Goal: Check status: Check status

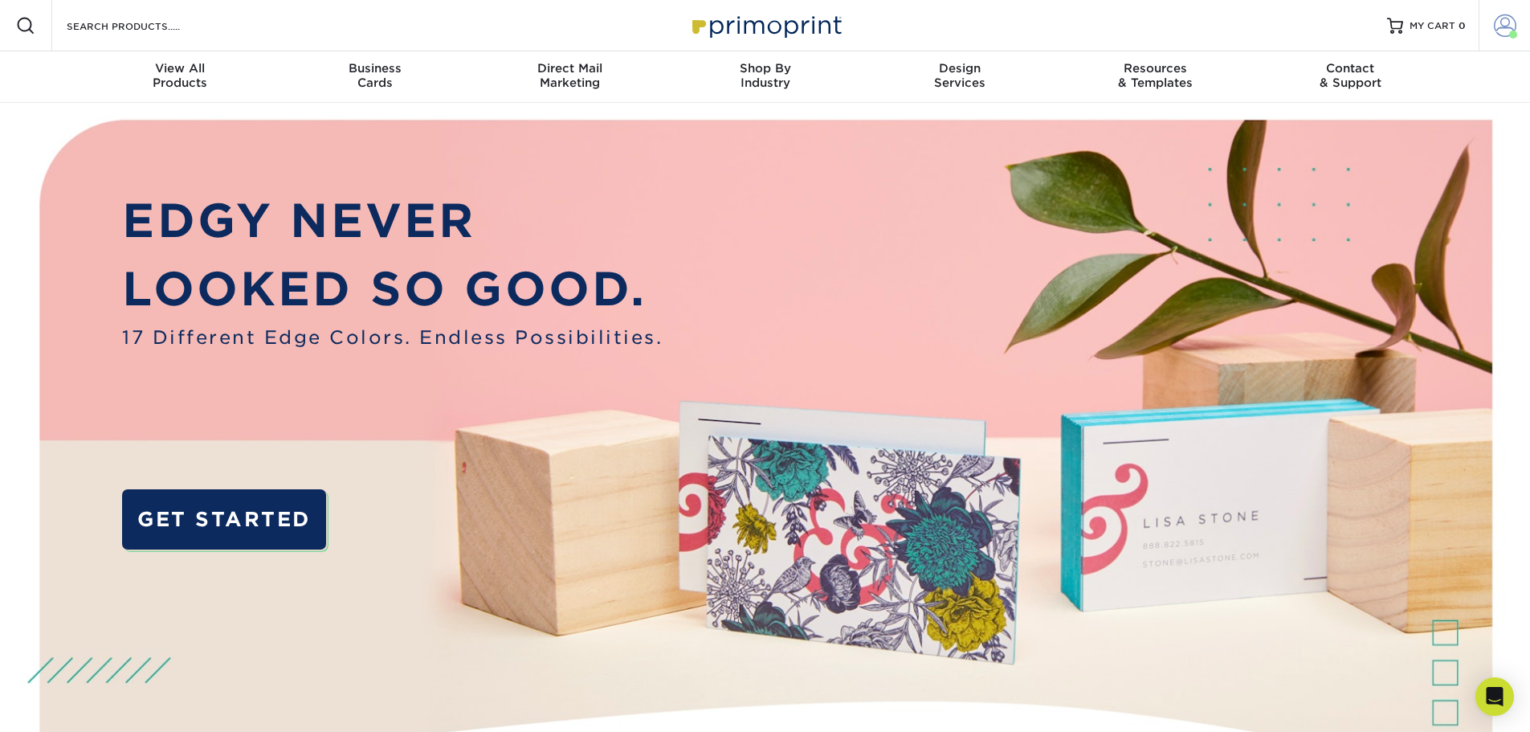
click at [1509, 16] on span at bounding box center [1505, 25] width 22 height 22
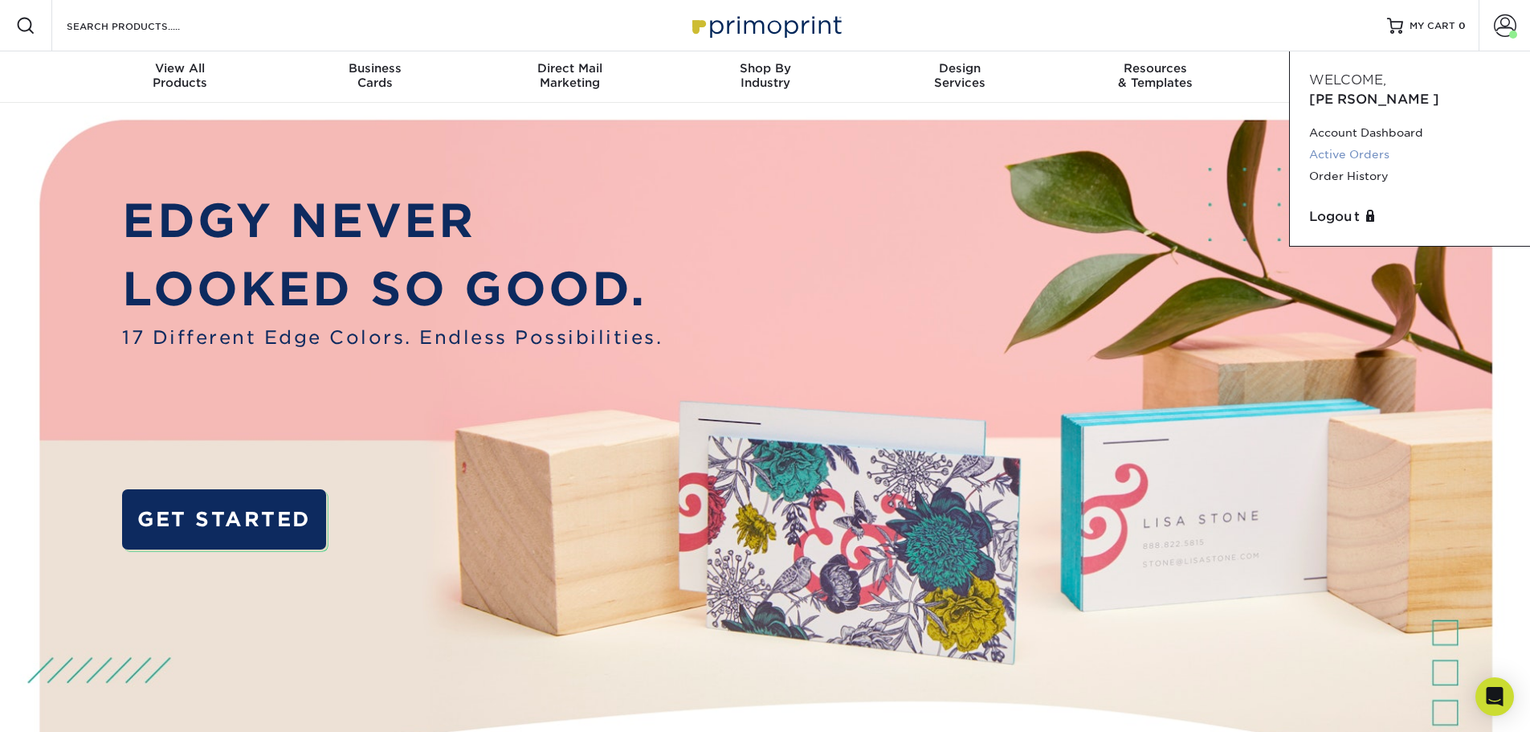
click at [1373, 144] on link "Active Orders" at bounding box center [1410, 155] width 202 height 22
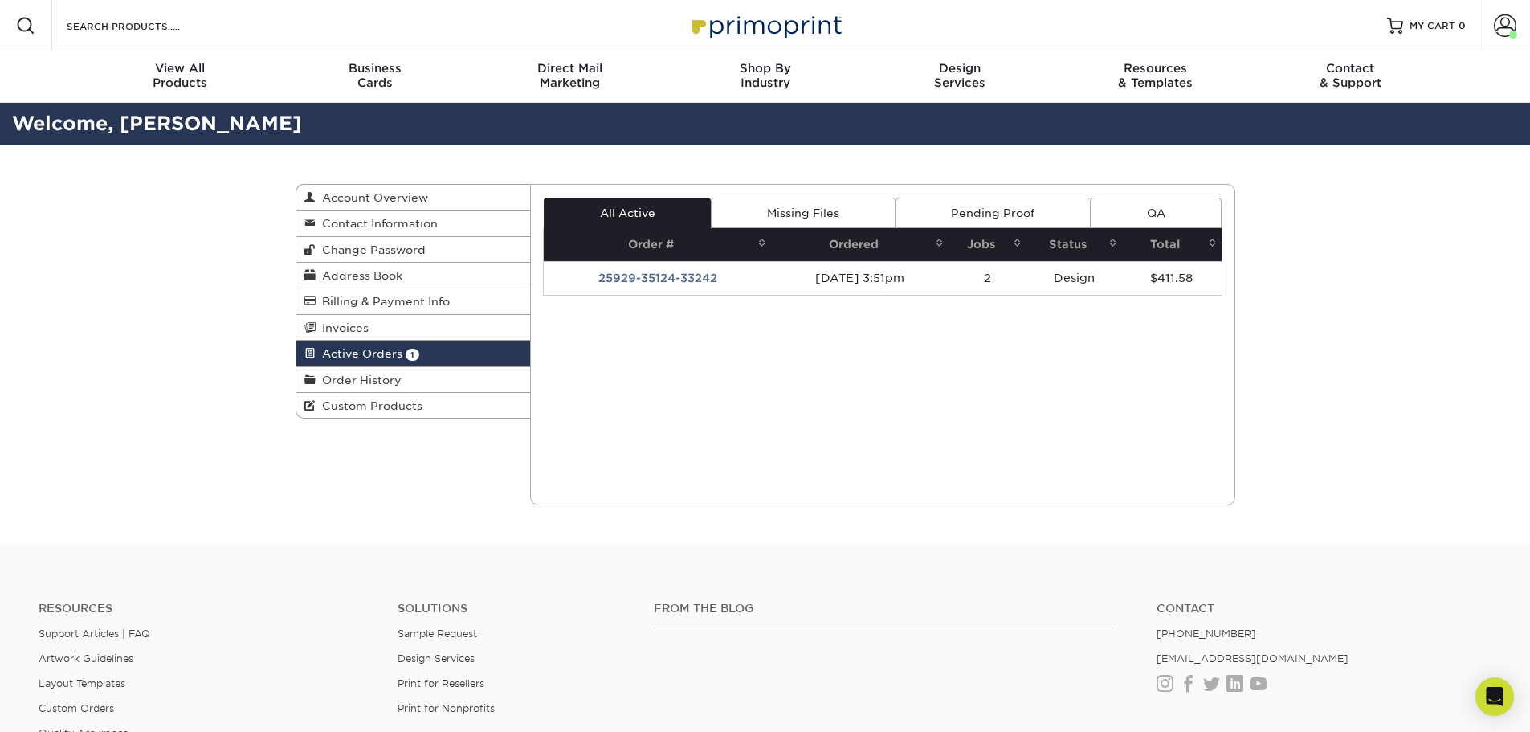
click at [794, 213] on link "Missing Files" at bounding box center [803, 213] width 184 height 31
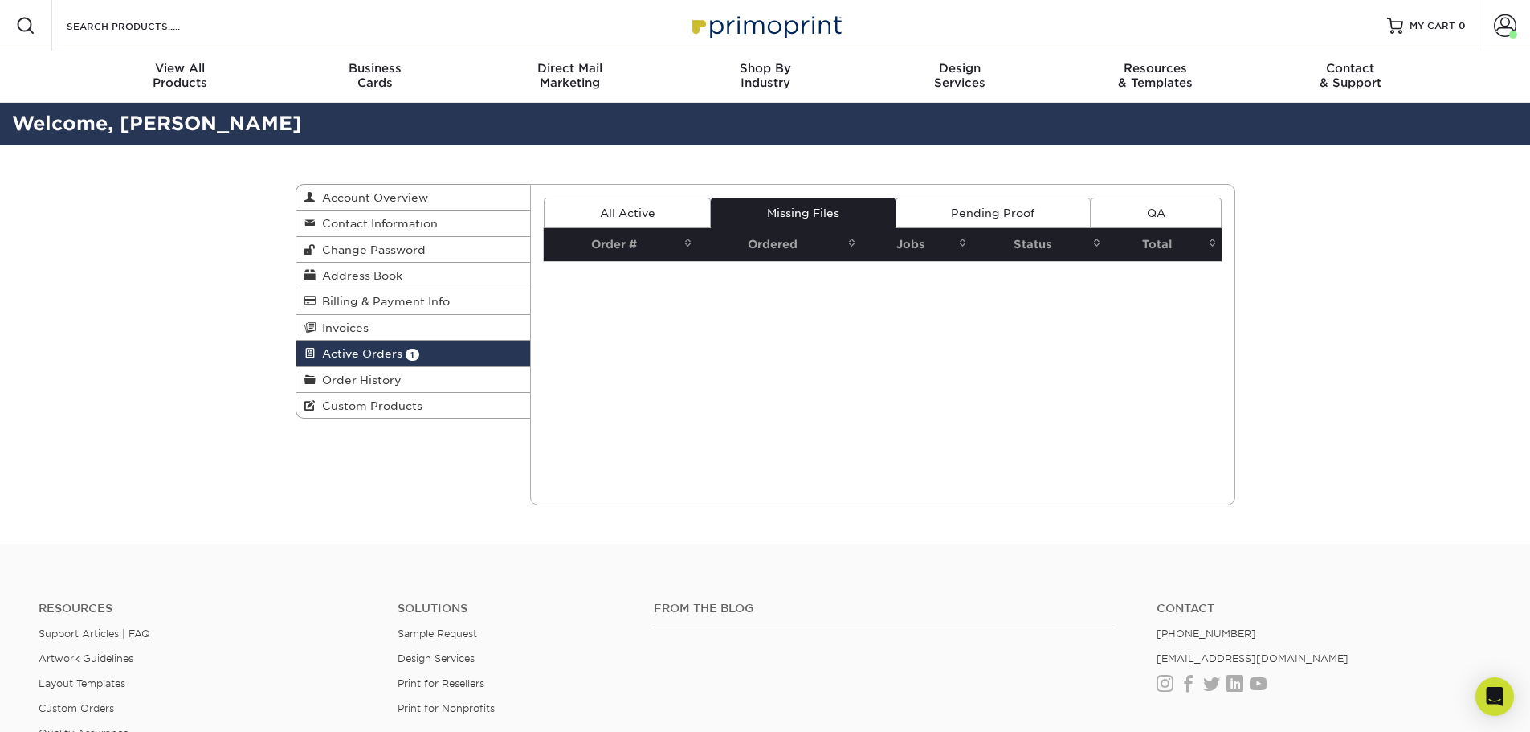
click at [976, 199] on link "Pending Proof" at bounding box center [993, 213] width 195 height 31
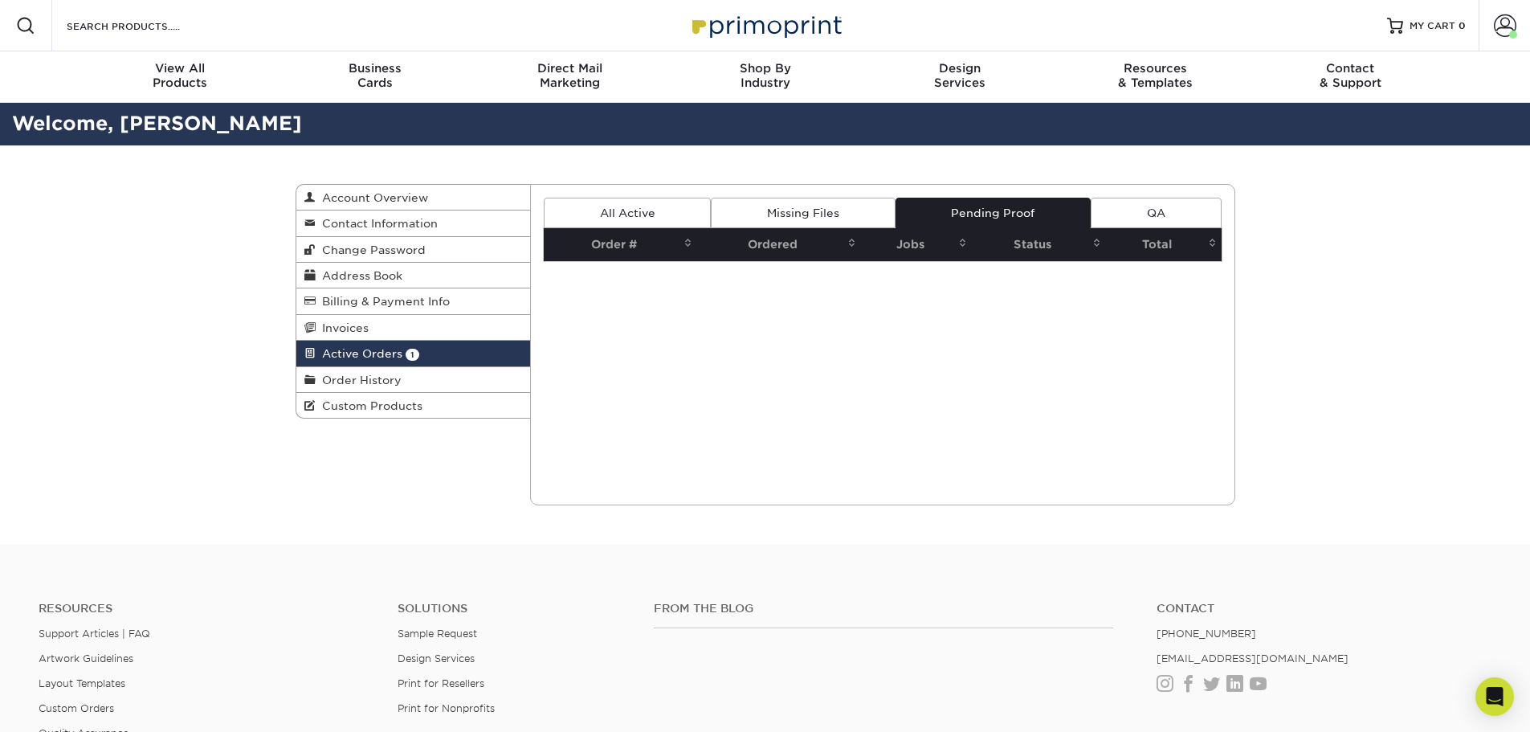
click at [1158, 216] on link "QA" at bounding box center [1156, 213] width 130 height 31
click at [634, 217] on link "All Active" at bounding box center [627, 213] width 167 height 31
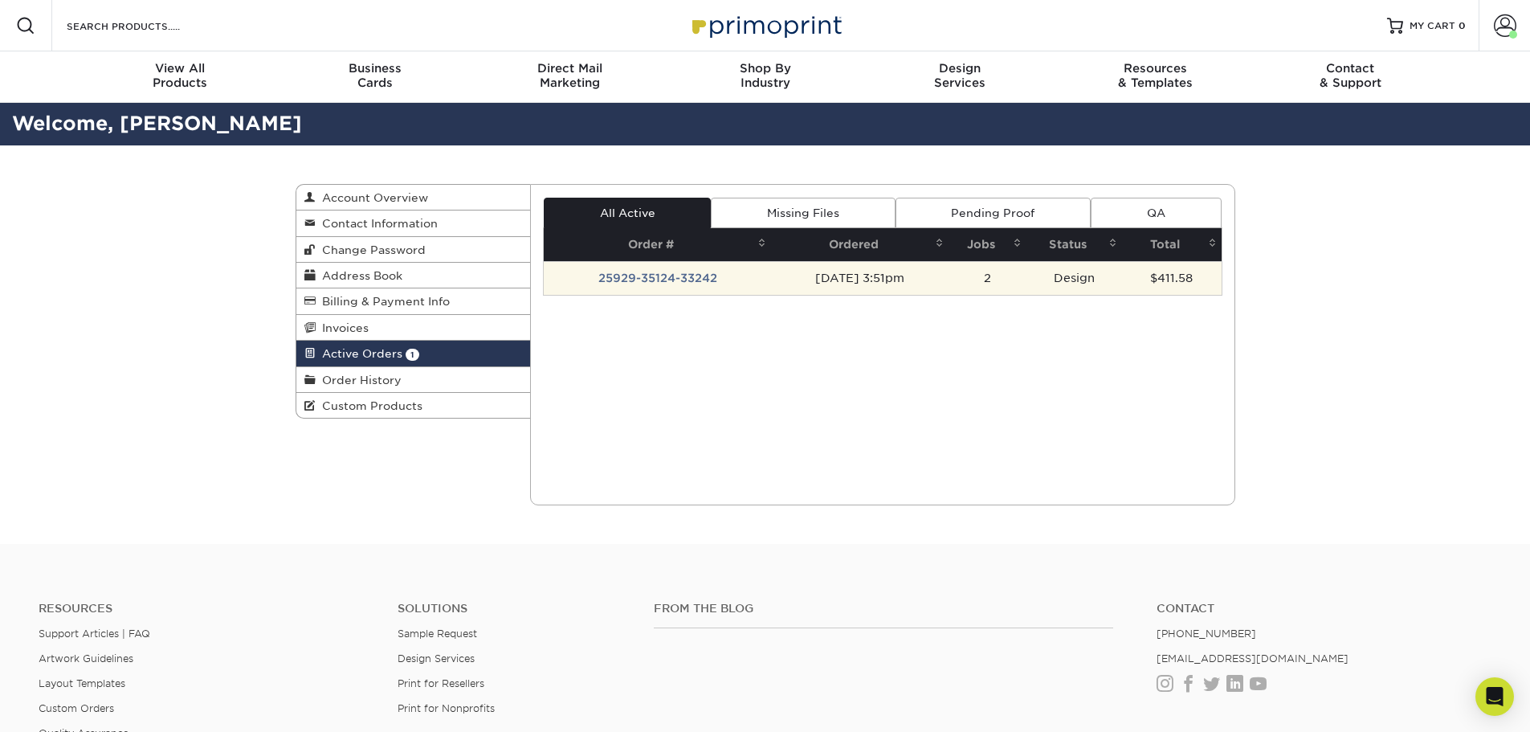
click at [639, 282] on td "25929-35124-33242" at bounding box center [657, 278] width 227 height 34
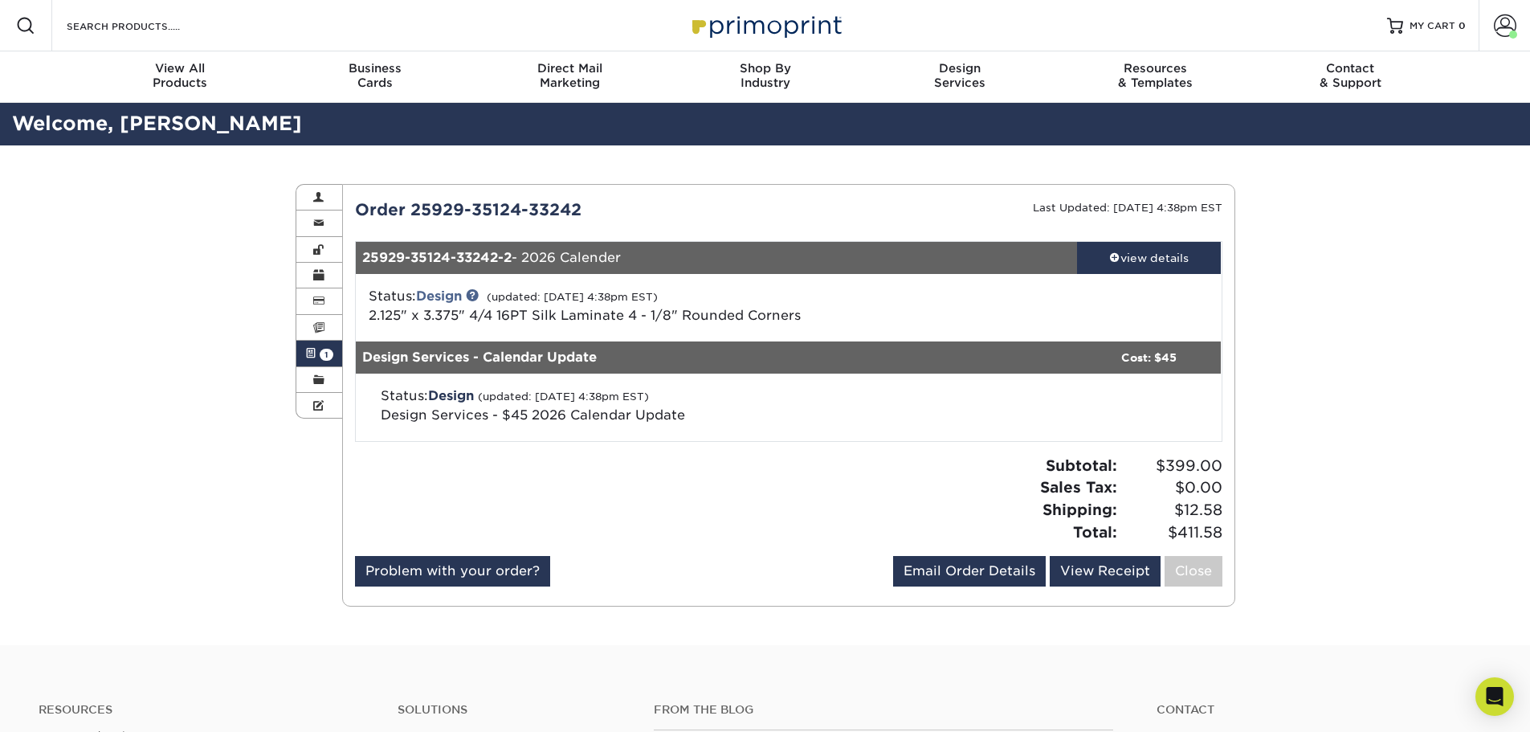
click at [704, 321] on span "2.125" x 3.375" 4/4 16PT Silk Laminate 4 - 1/8" Rounded Corners" at bounding box center [585, 315] width 432 height 15
click at [1181, 261] on div "view details" at bounding box center [1149, 258] width 145 height 16
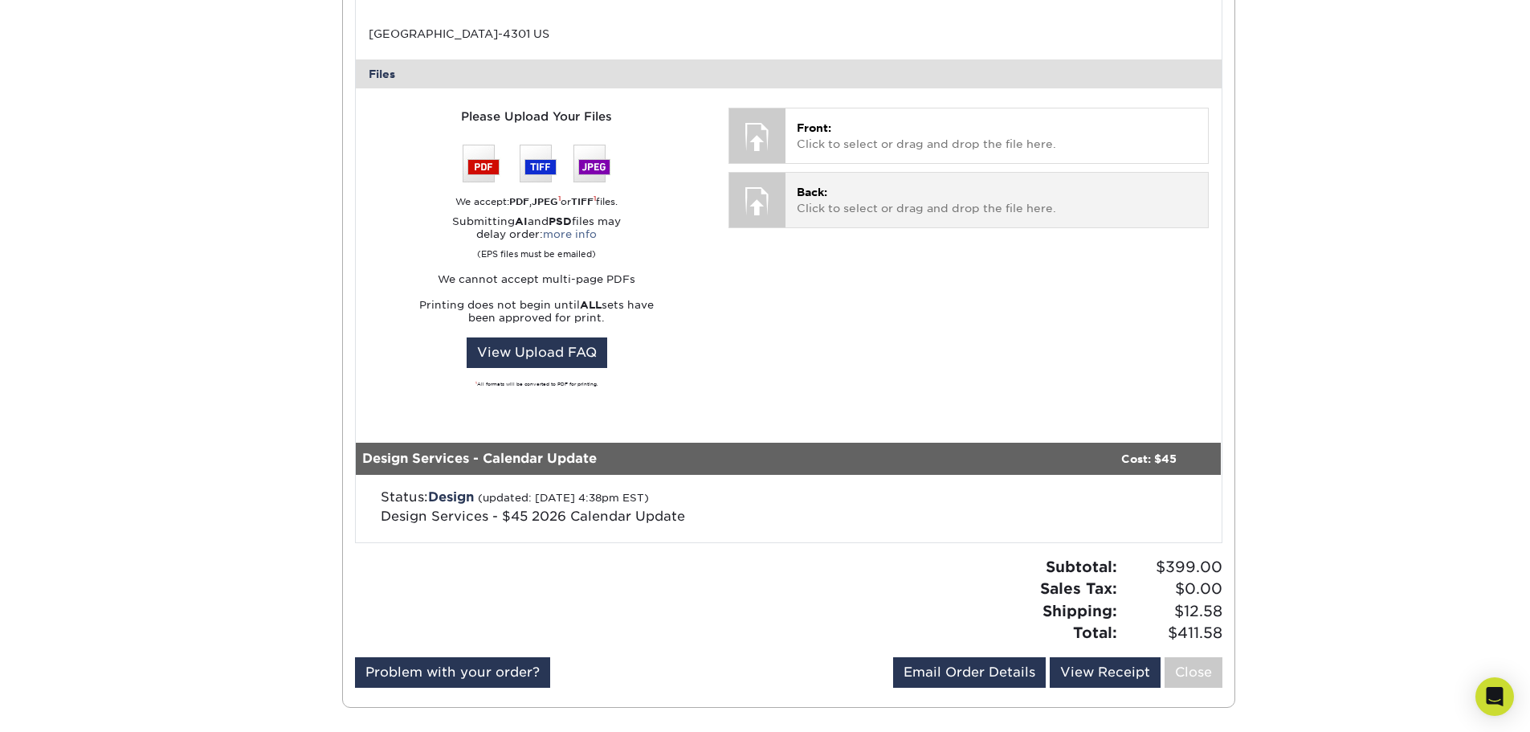
scroll to position [643, 0]
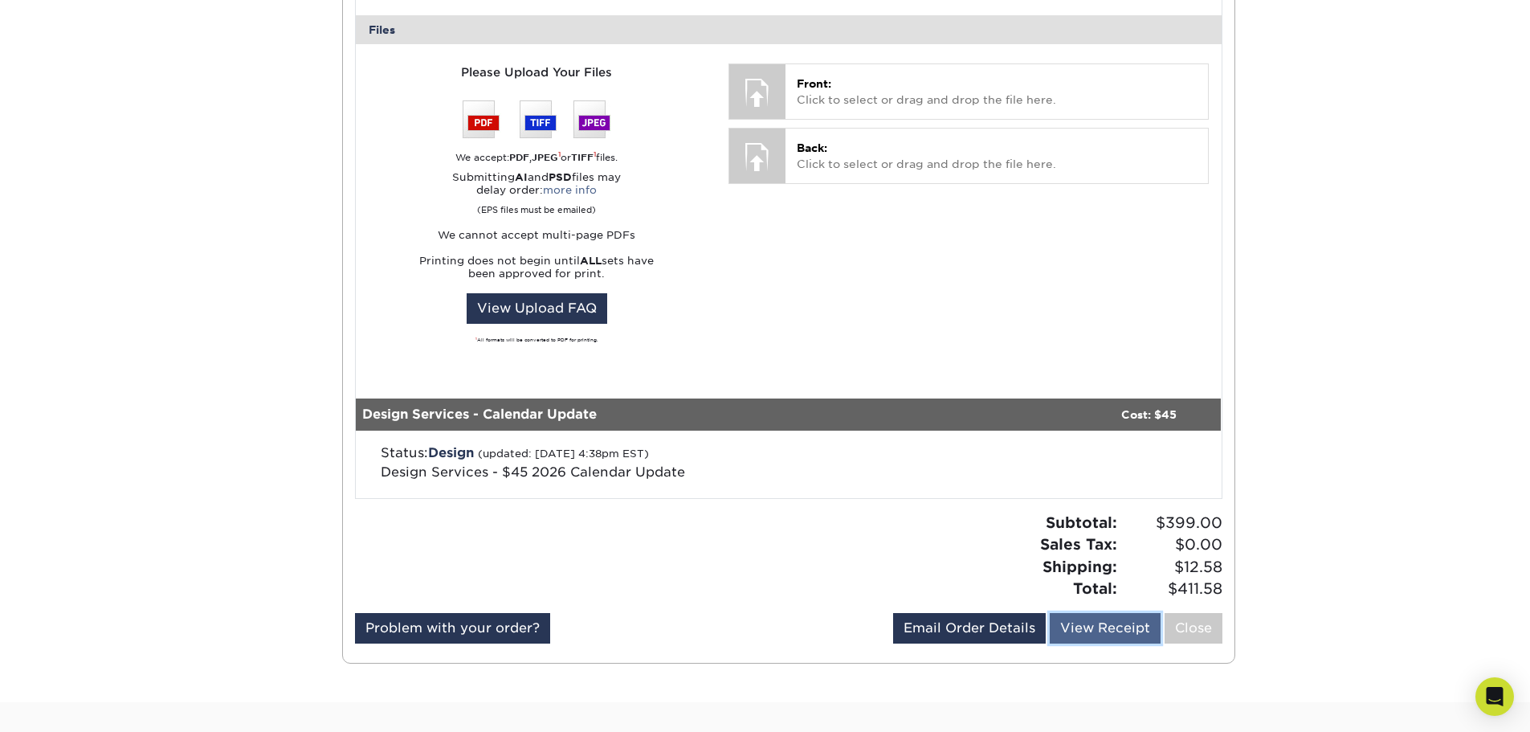
click at [1092, 626] on link "View Receipt" at bounding box center [1105, 628] width 111 height 31
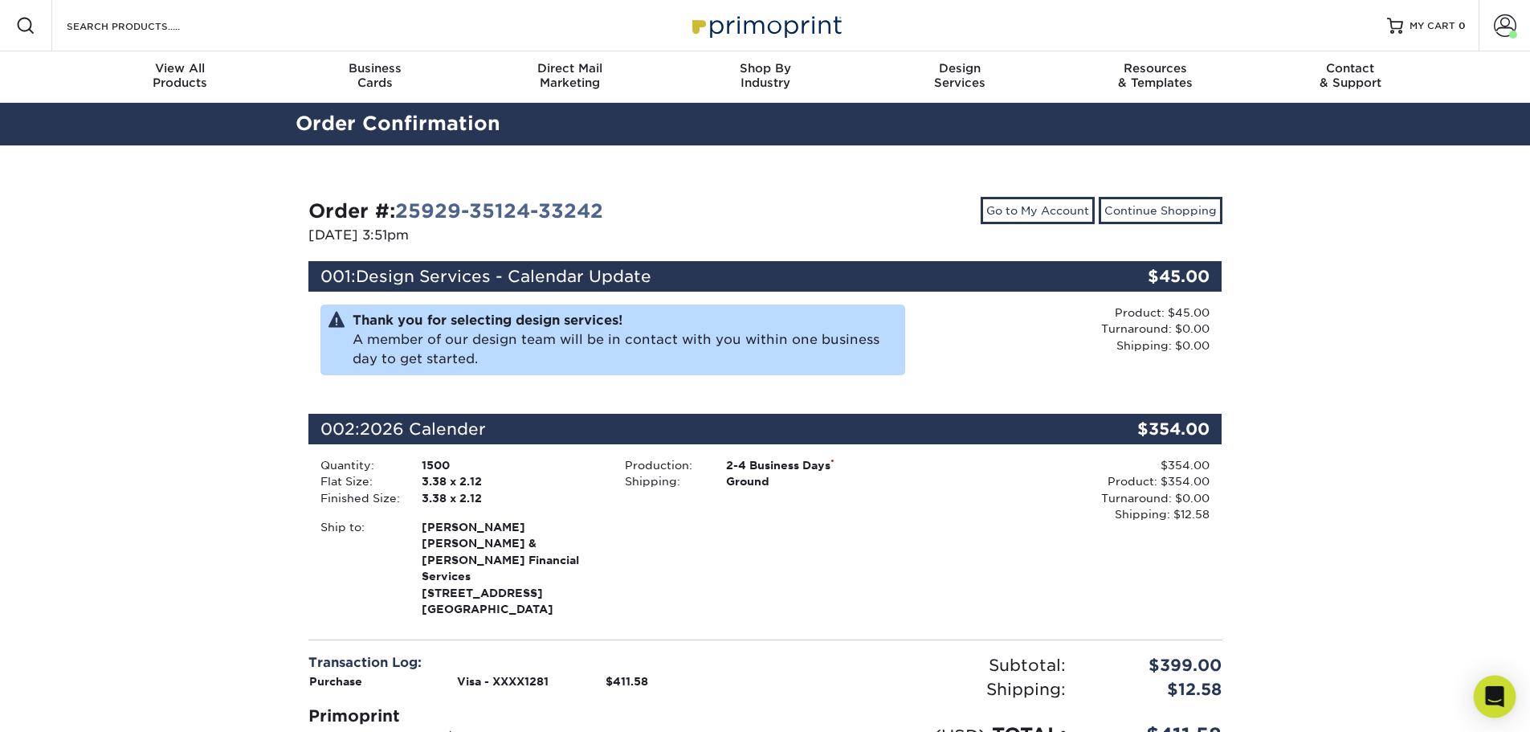
click at [1481, 699] on div "Open Intercom Messenger" at bounding box center [1495, 696] width 43 height 43
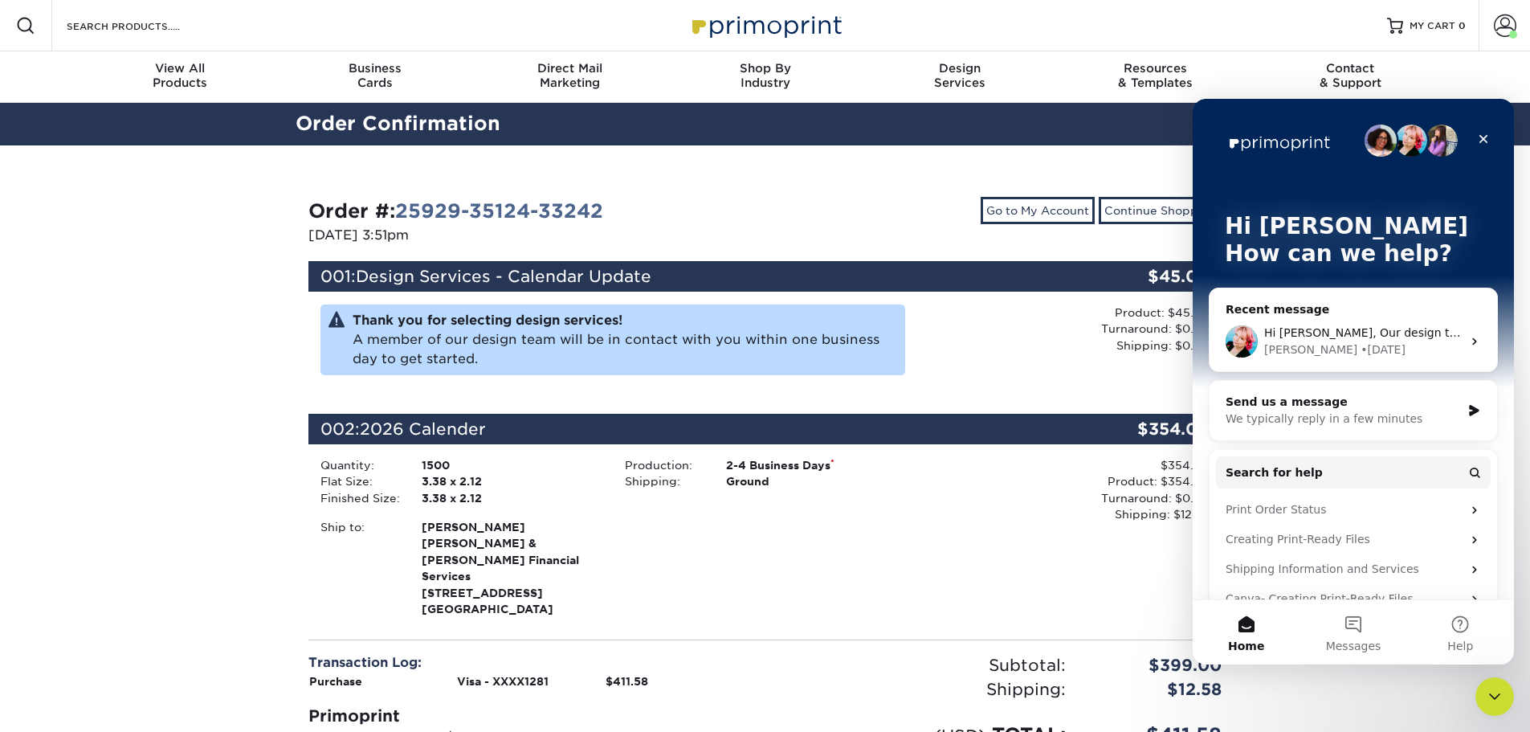
click at [1419, 322] on div "Hi Kimberly, Our design team has informed me that there is a $45 design fee to …" at bounding box center [1354, 341] width 288 height 59
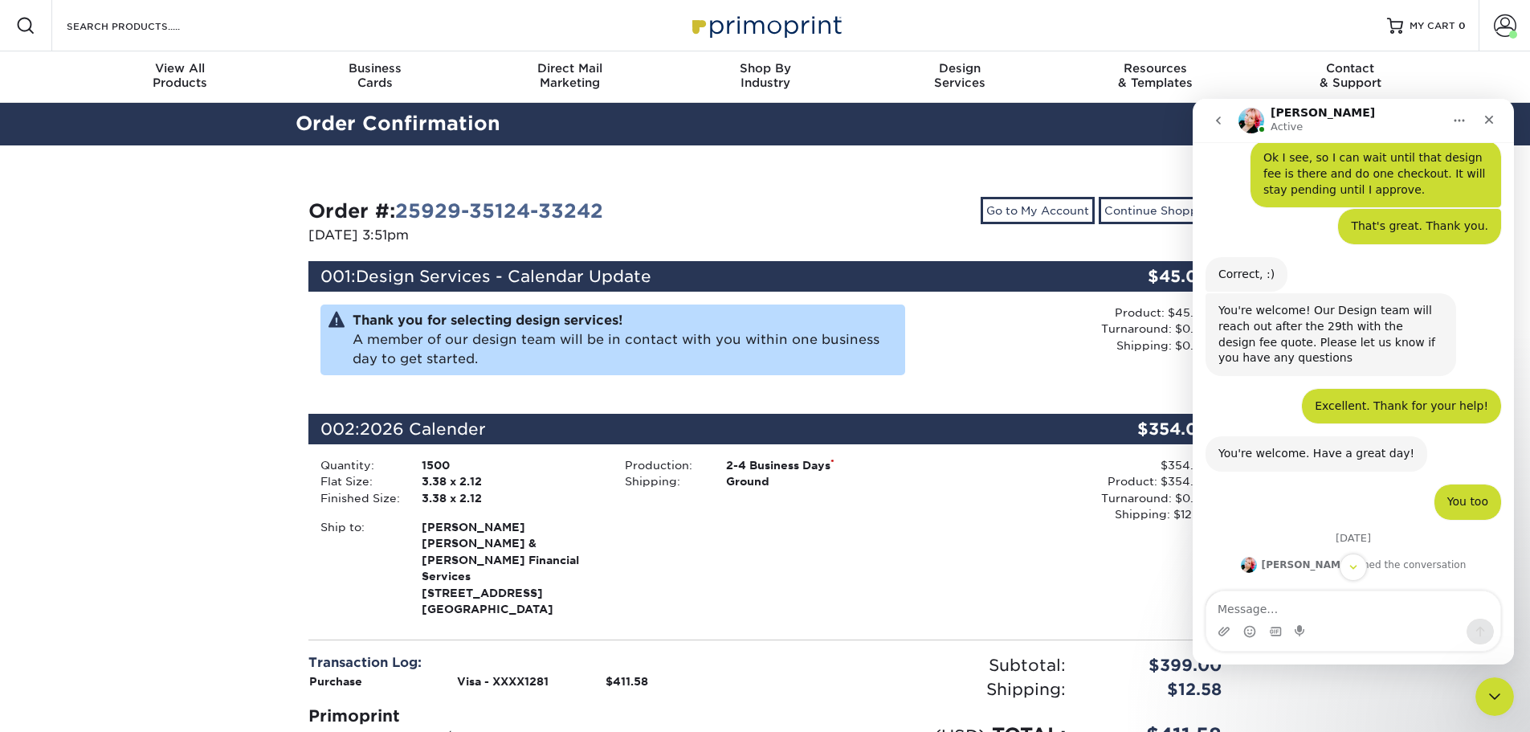
scroll to position [2498, 0]
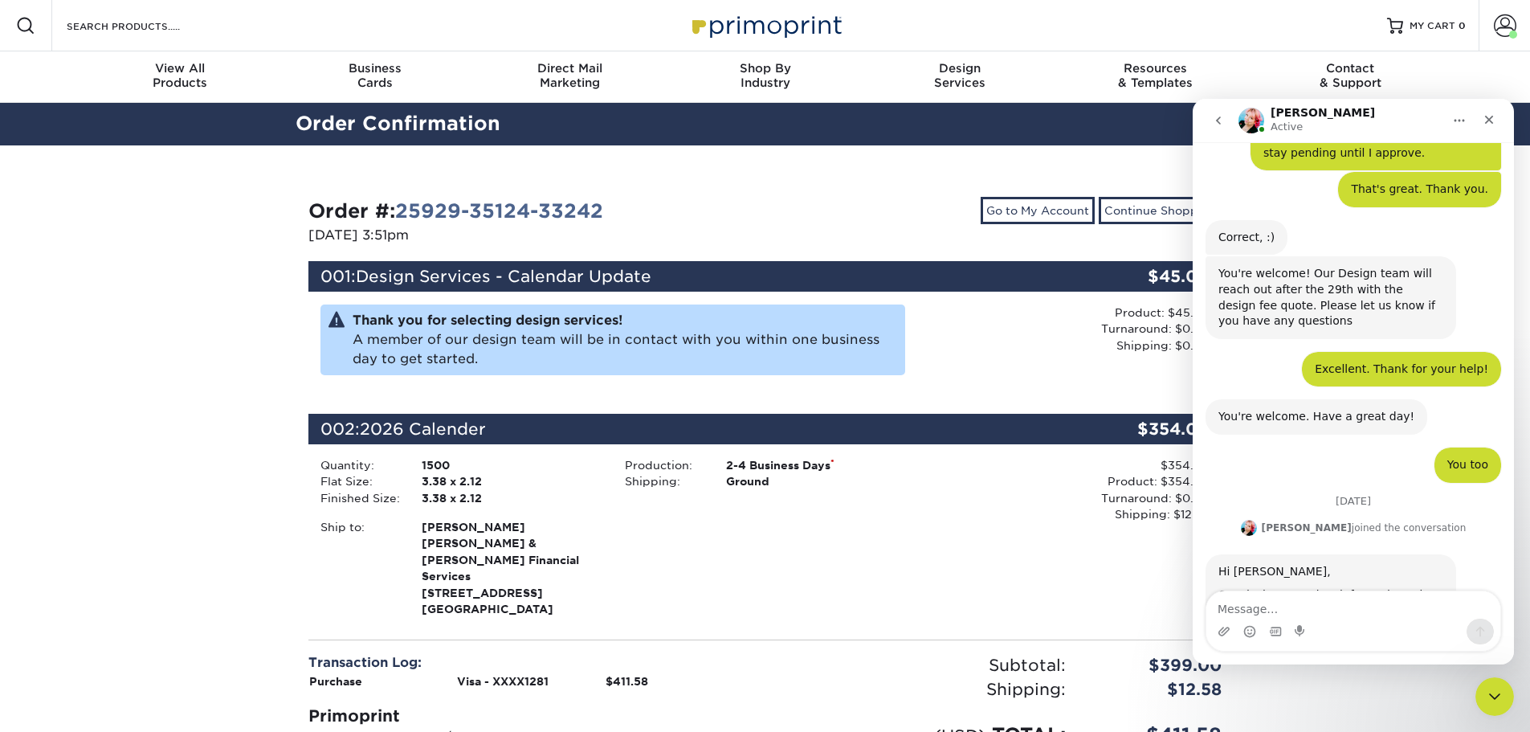
click at [1148, 348] on div "Product: $45.00 Turnaround: $0.00 Shipping: $0.00 Discount: - $0.00" at bounding box center [1063, 328] width 292 height 49
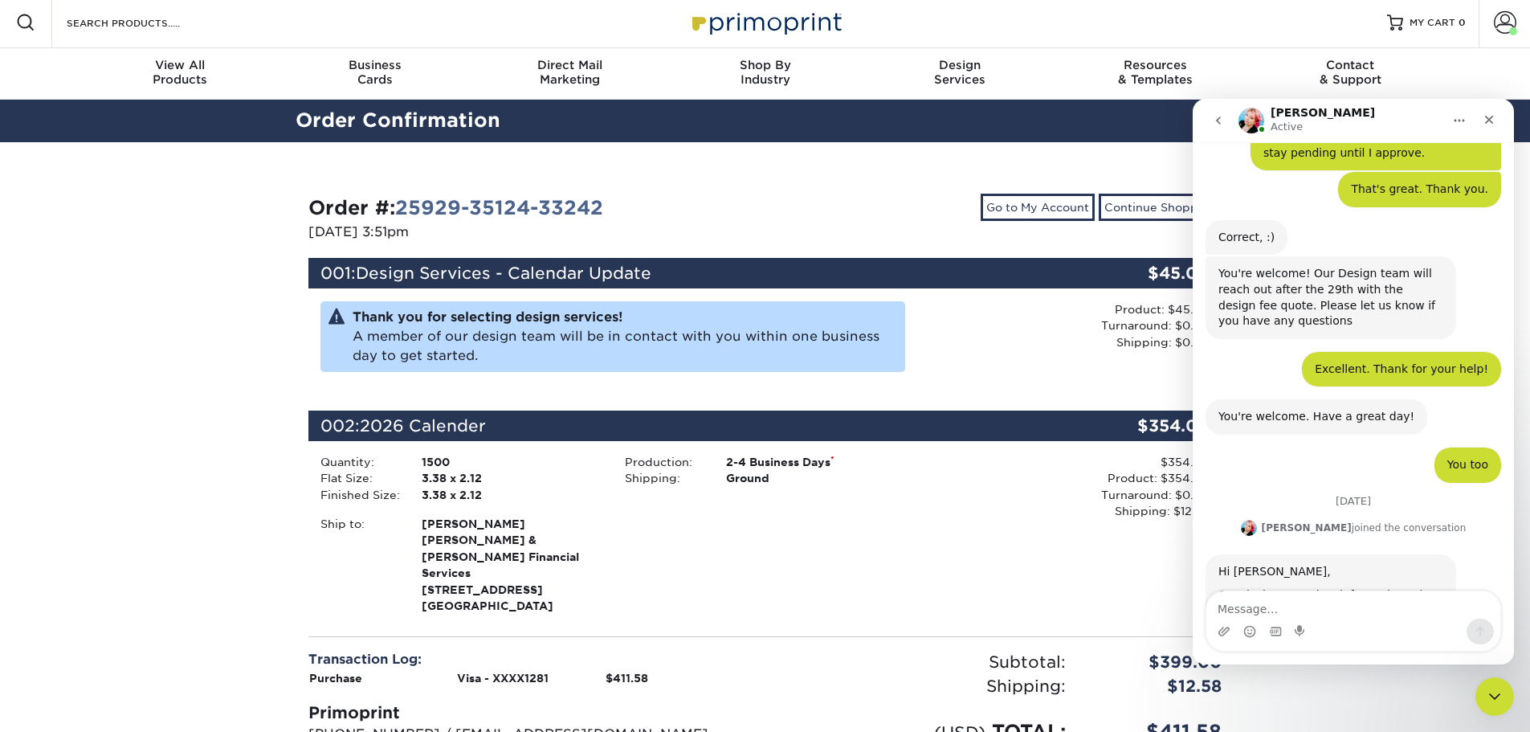
scroll to position [0, 0]
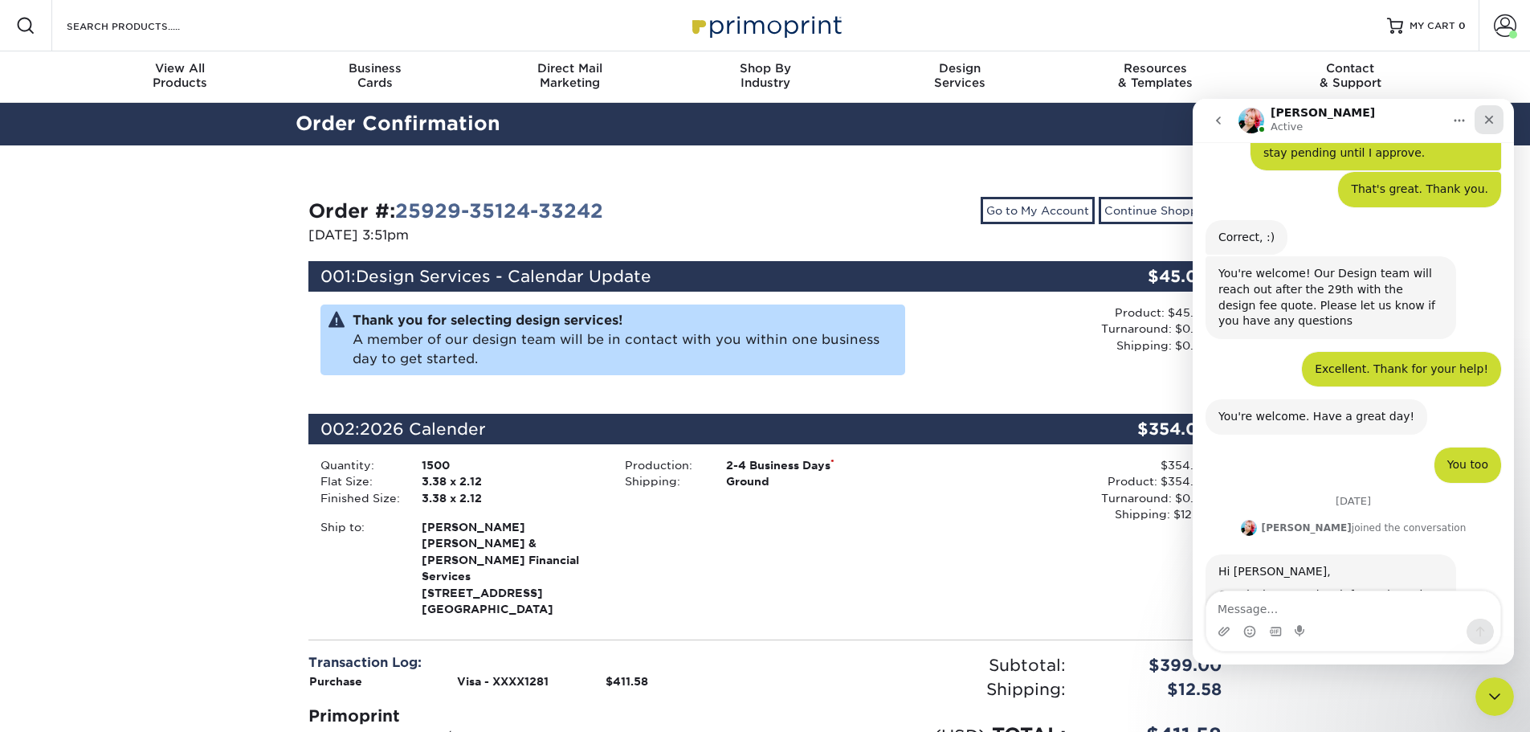
click at [1492, 122] on icon "Close" at bounding box center [1489, 120] width 9 height 9
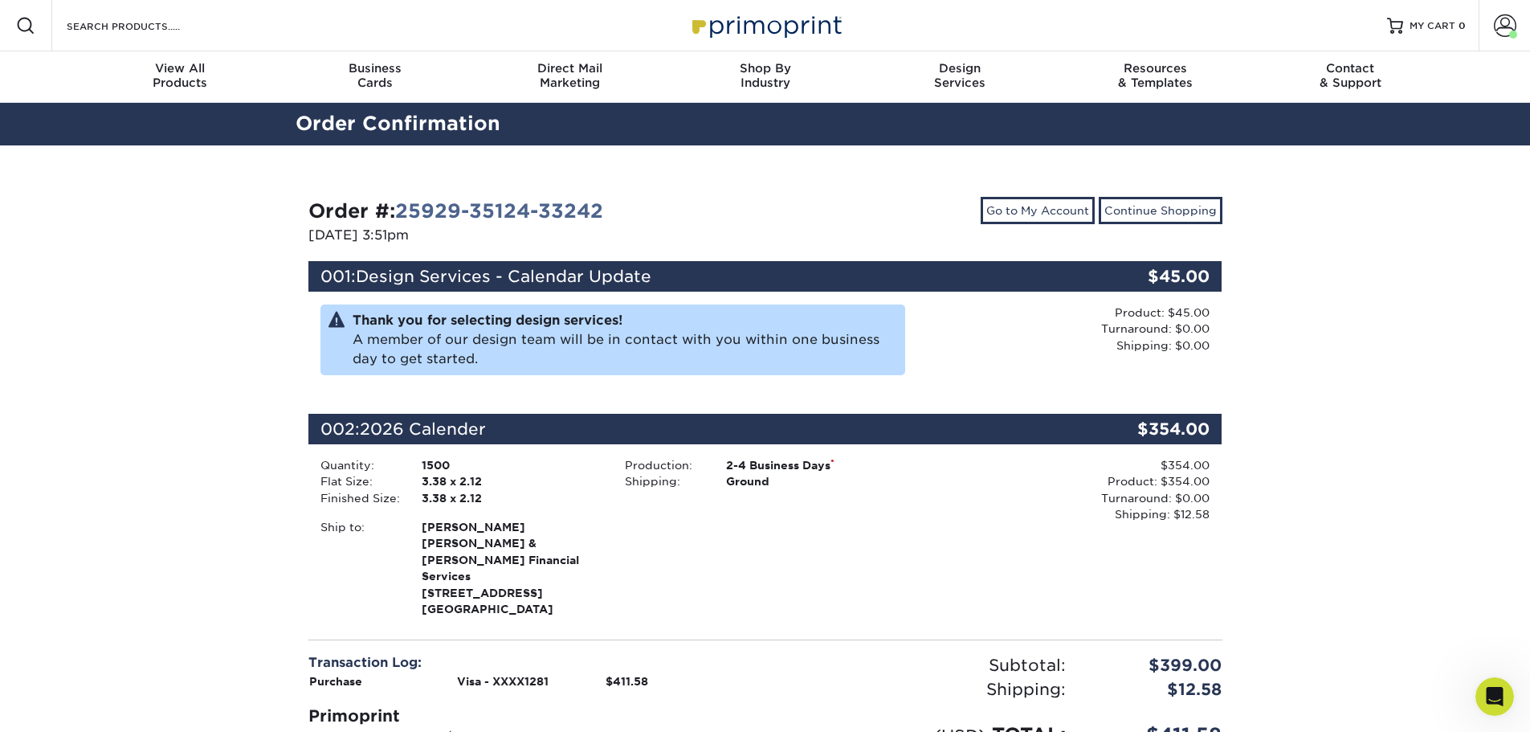
scroll to position [2498, 0]
